Goal: Information Seeking & Learning: Learn about a topic

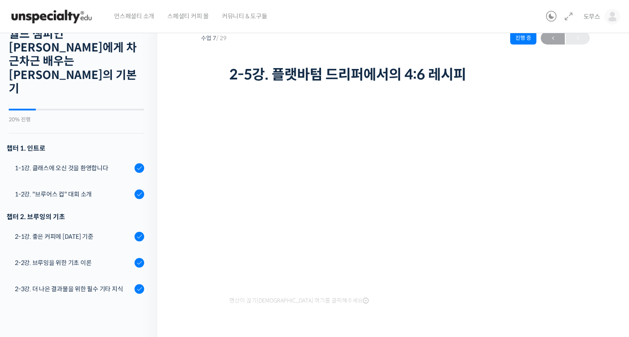
scroll to position [301, 0]
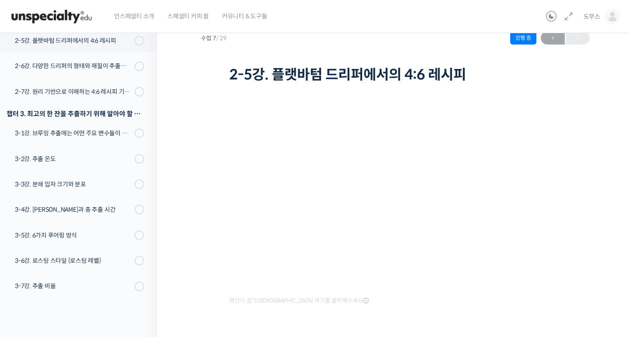
click at [585, 253] on div "월드 챔피언 [PERSON_NAME]에게 차근차근 배우는 [PERSON_NAME]의 기본기 2-5강. 플랫바텀 드리퍼에서의 4:6 레시피 진행…" at bounding box center [395, 193] width 389 height 371
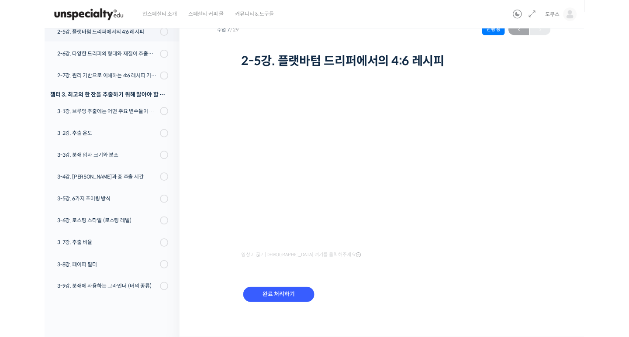
scroll to position [46, 0]
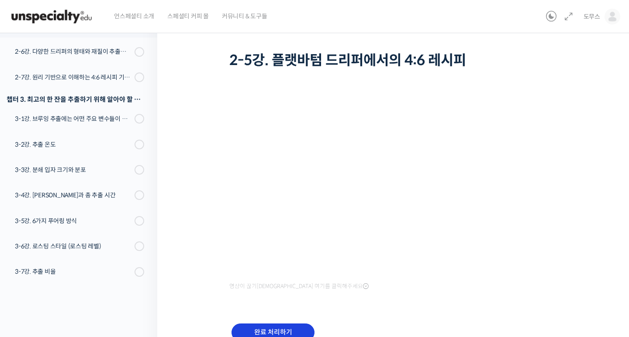
click at [273, 330] on input "완료 처리하기" at bounding box center [273, 333] width 83 height 18
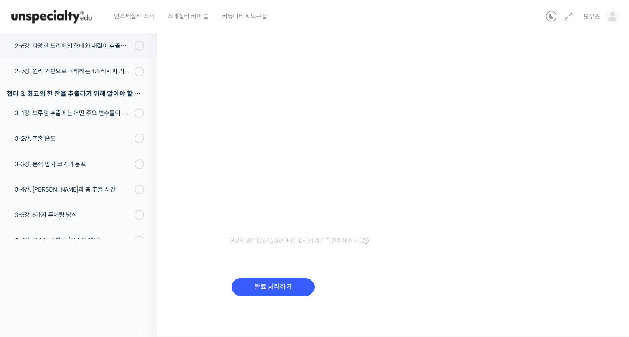
scroll to position [91, 0]
click at [256, 285] on input "완료 처리하기" at bounding box center [273, 288] width 83 height 18
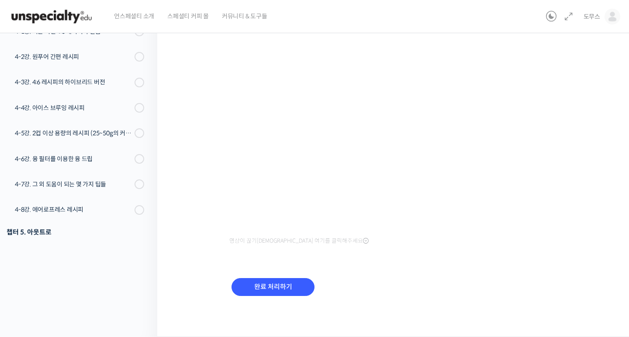
scroll to position [91, 0]
click at [250, 287] on input "완료 처리하기" at bounding box center [273, 288] width 83 height 18
